Goal: Complete application form

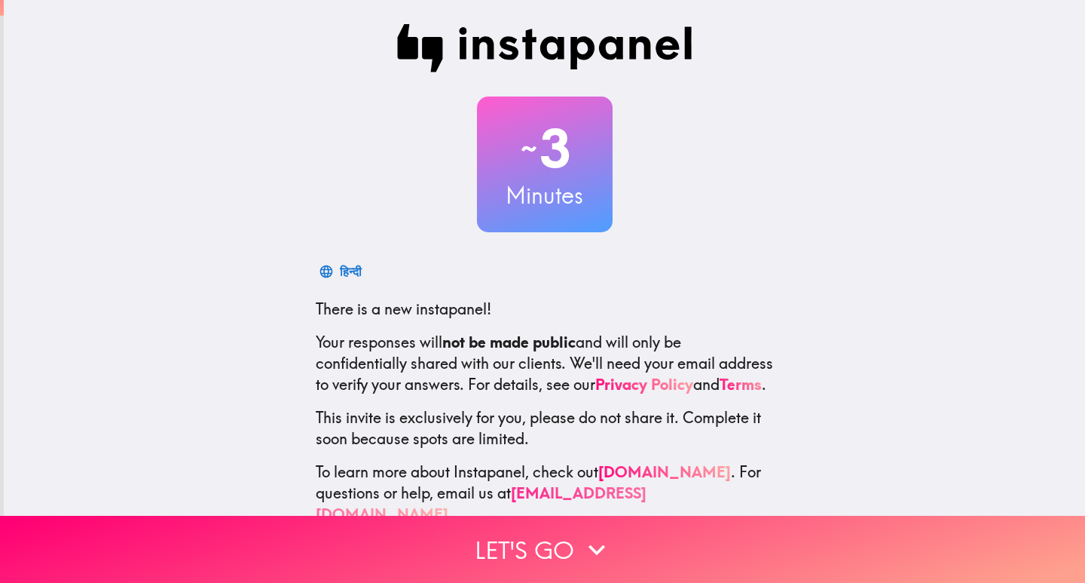
scroll to position [44, 0]
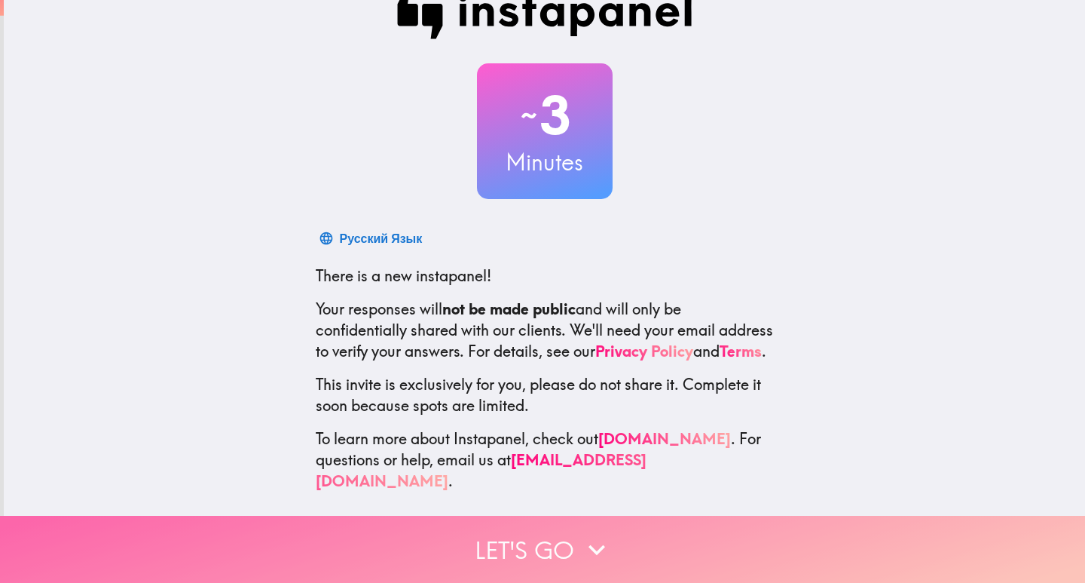
click at [580, 537] on icon "button" at bounding box center [596, 549] width 33 height 33
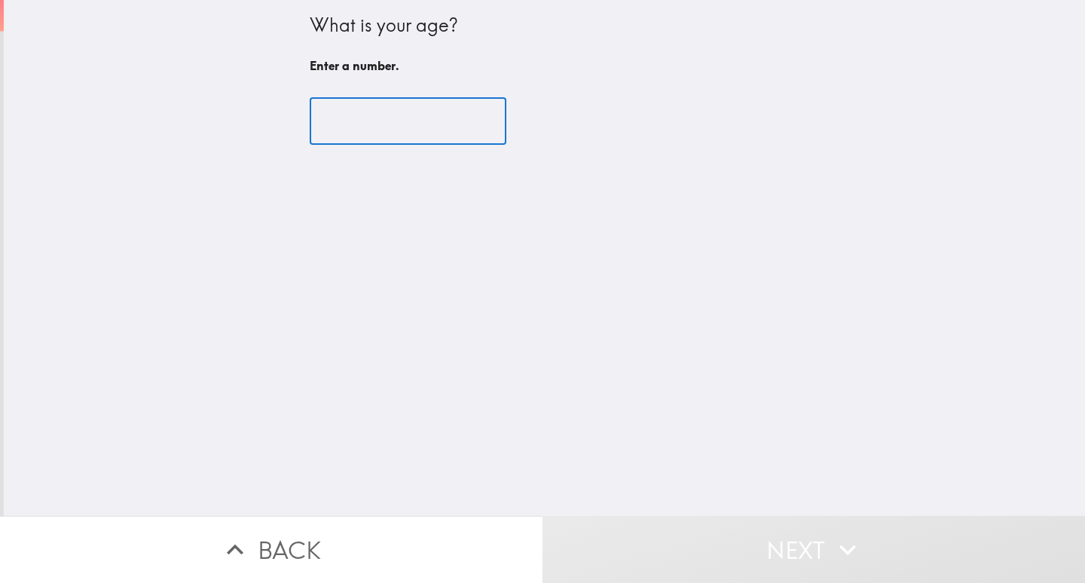
click at [344, 114] on input "number" at bounding box center [408, 121] width 197 height 47
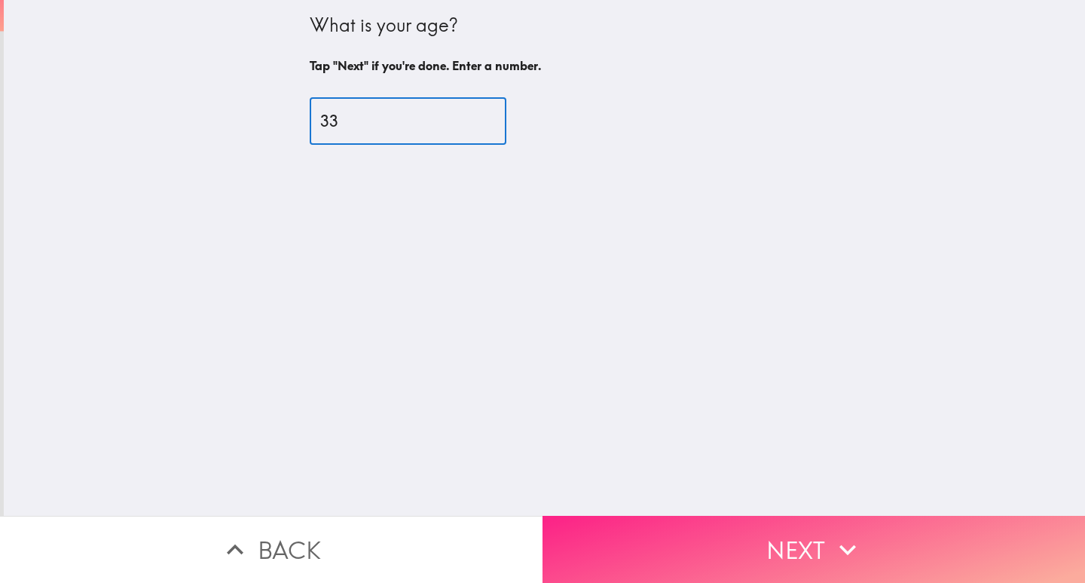
type input "33"
click at [832, 552] on icon "button" at bounding box center [847, 549] width 33 height 33
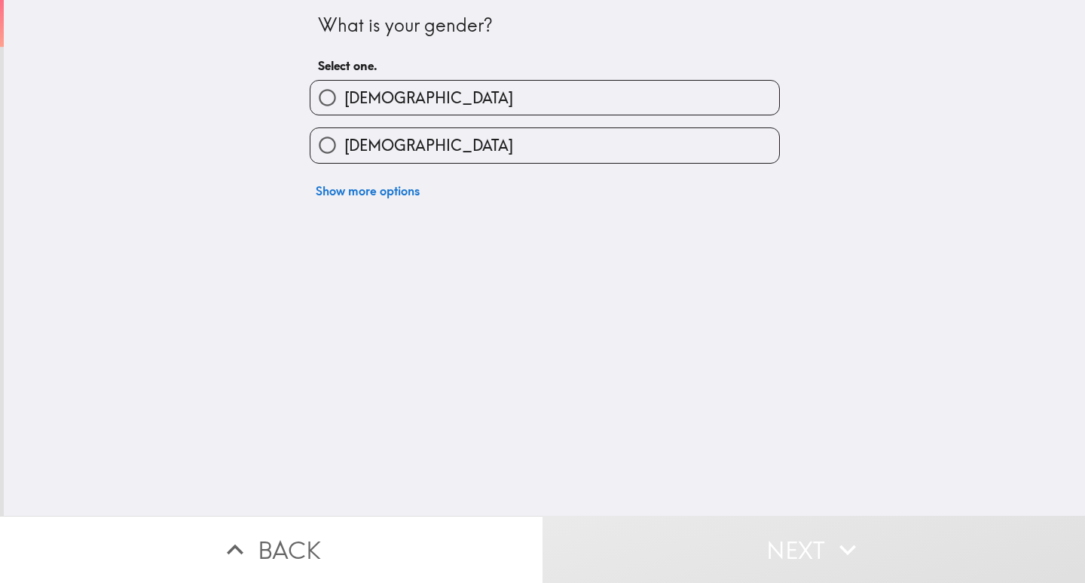
click at [832, 552] on div "Back Next" at bounding box center [542, 549] width 1085 height 67
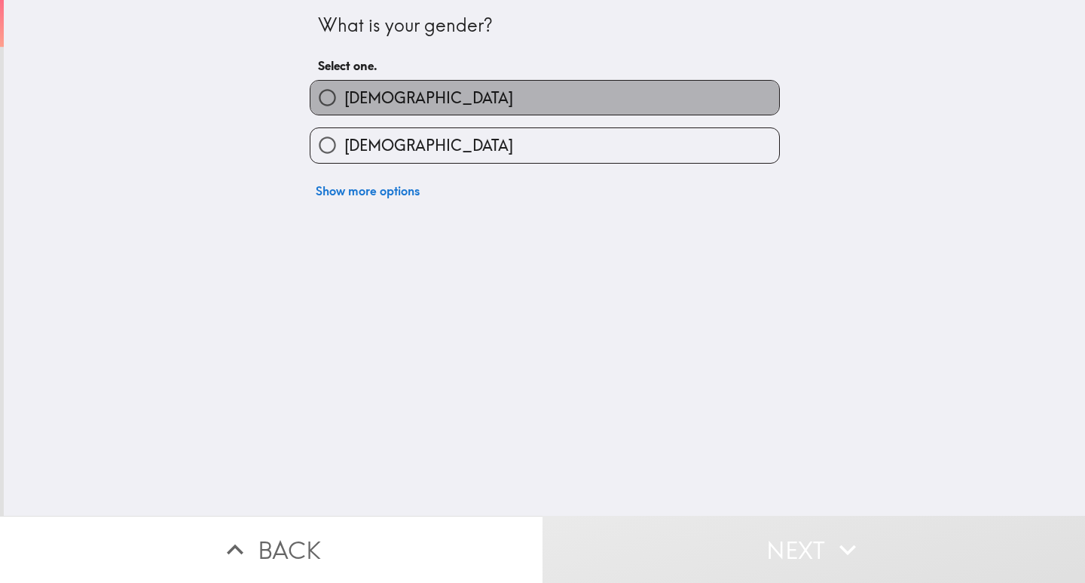
click at [439, 99] on label "[DEMOGRAPHIC_DATA]" at bounding box center [545, 98] width 469 height 34
click at [344, 99] on input "[DEMOGRAPHIC_DATA]" at bounding box center [328, 98] width 34 height 34
radio input "true"
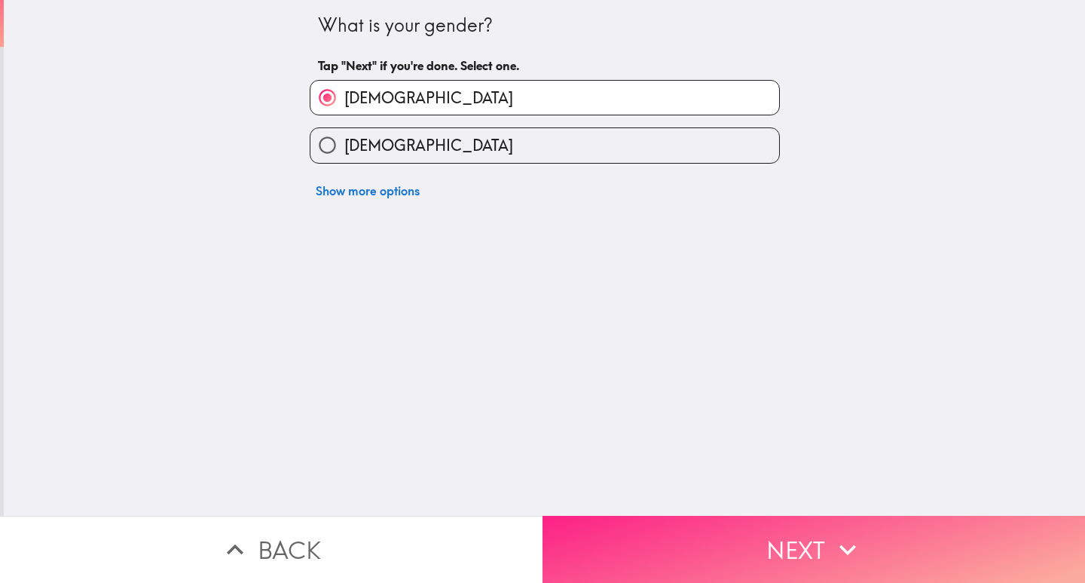
click at [700, 563] on button "Next" at bounding box center [814, 549] width 543 height 67
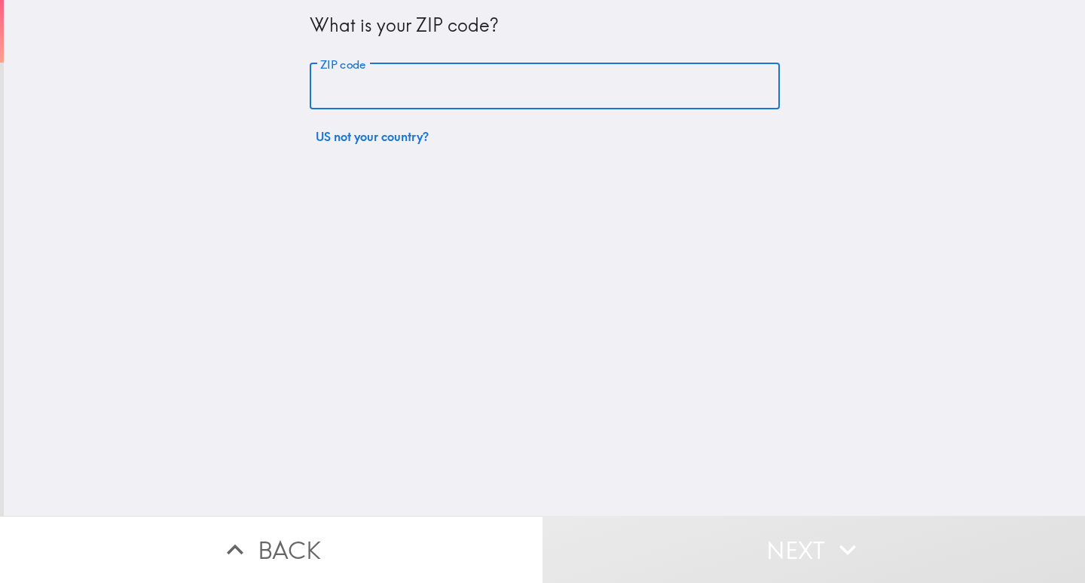
click at [556, 99] on input "ZIP code" at bounding box center [545, 86] width 470 height 47
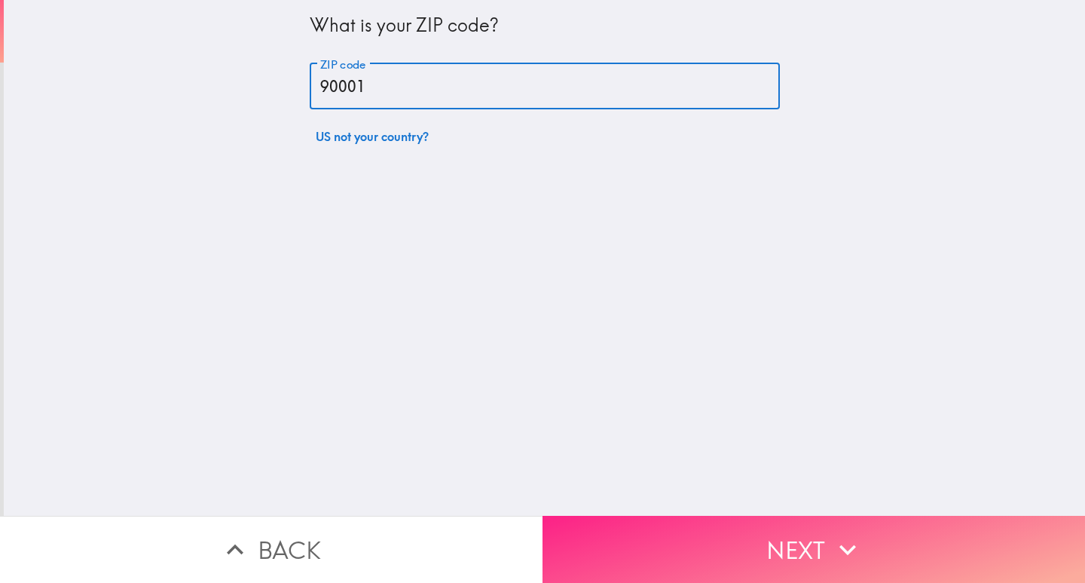
type input "90001"
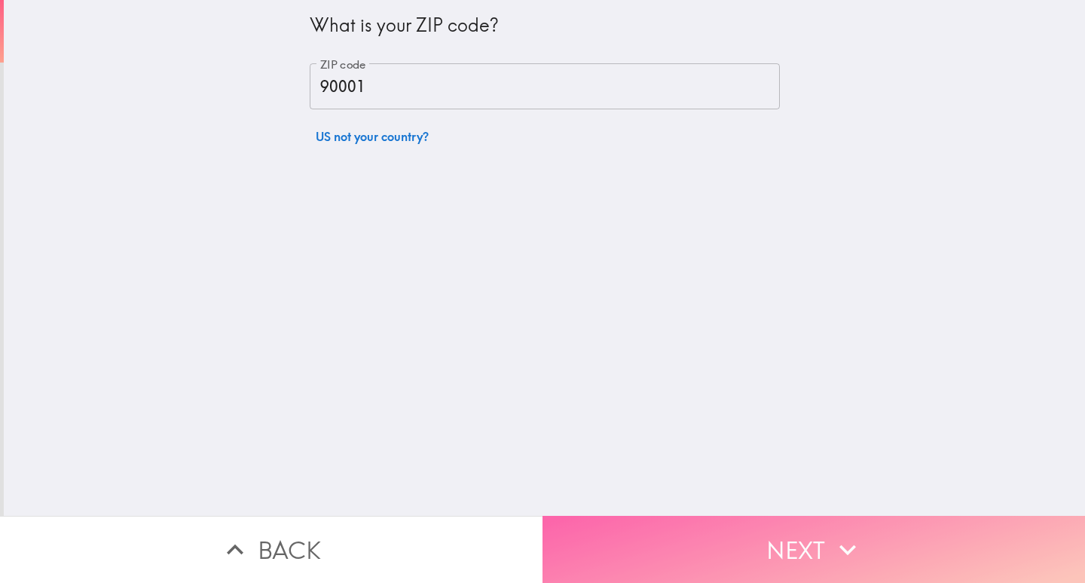
click at [701, 537] on button "Next" at bounding box center [814, 549] width 543 height 67
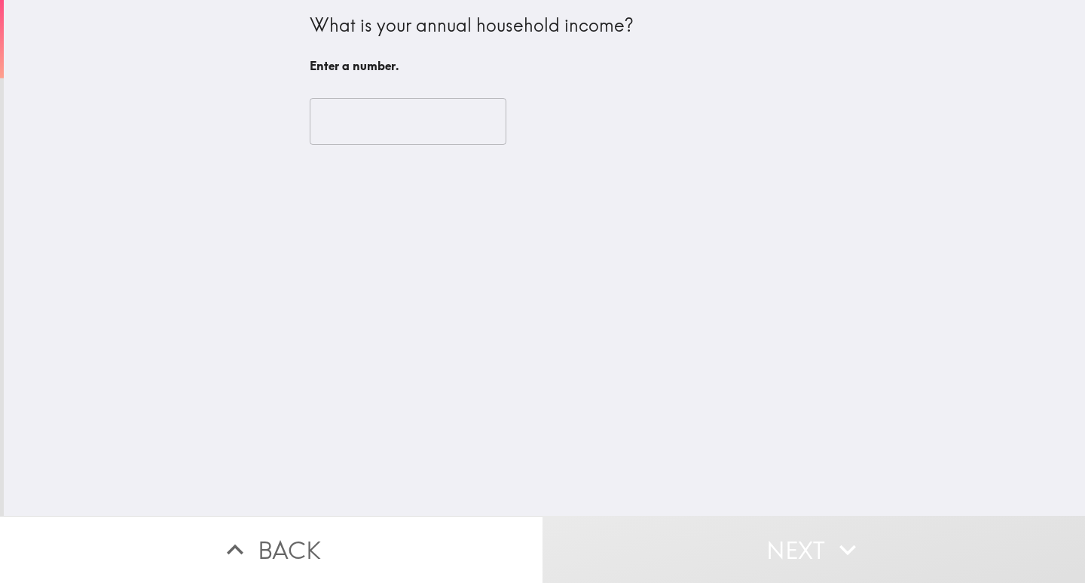
click at [406, 121] on input "number" at bounding box center [408, 121] width 197 height 47
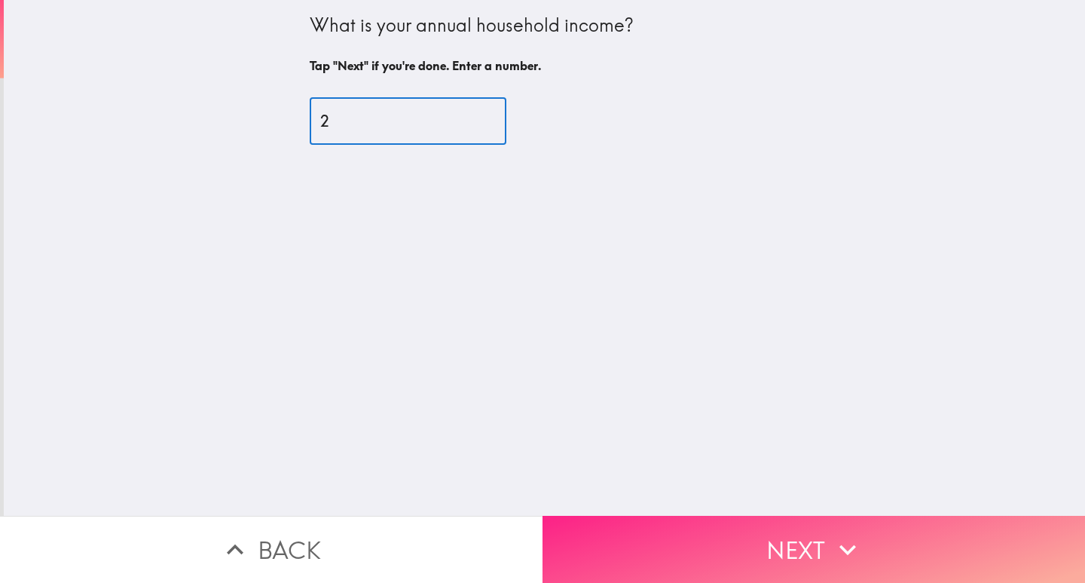
type input "2"
click at [636, 533] on button "Next" at bounding box center [814, 549] width 543 height 67
